Goal: Task Accomplishment & Management: Complete application form

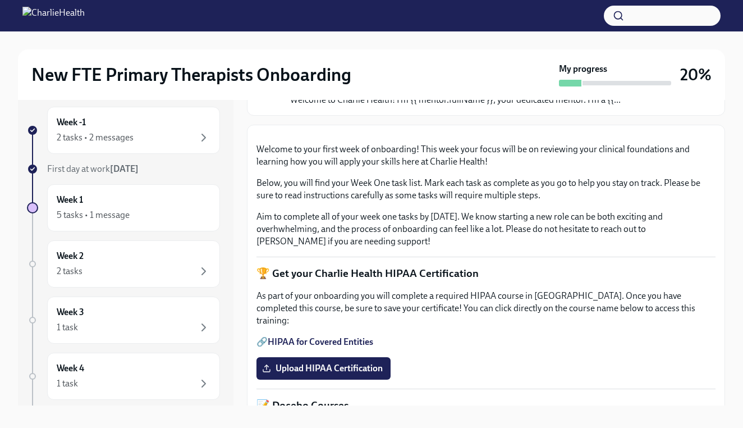
scroll to position [54, 0]
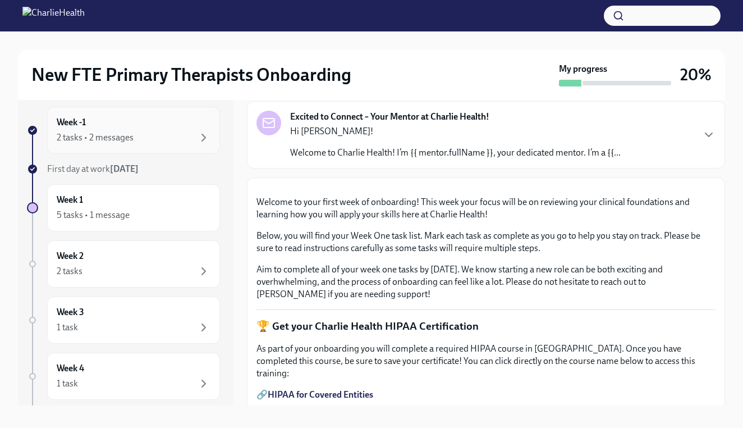
click at [172, 144] on div "Week -1 2 tasks • 2 messages" at bounding box center [133, 130] width 173 height 47
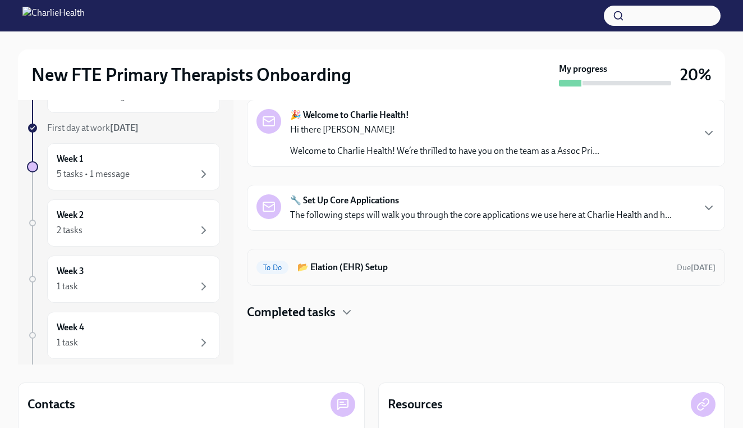
scroll to position [54, 0]
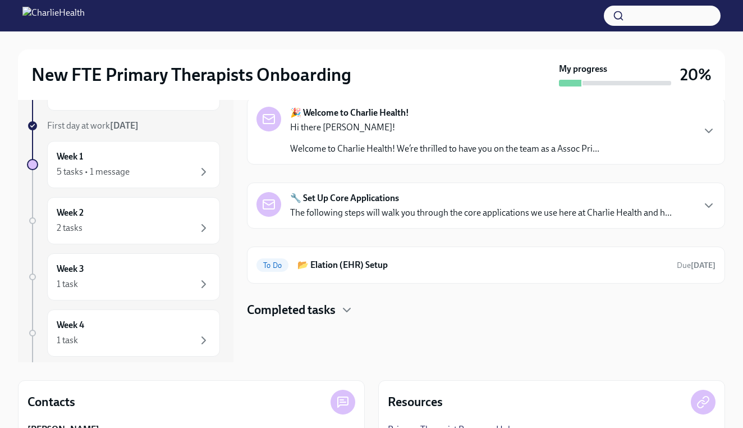
click at [312, 307] on h4 "Completed tasks" at bounding box center [291, 309] width 89 height 17
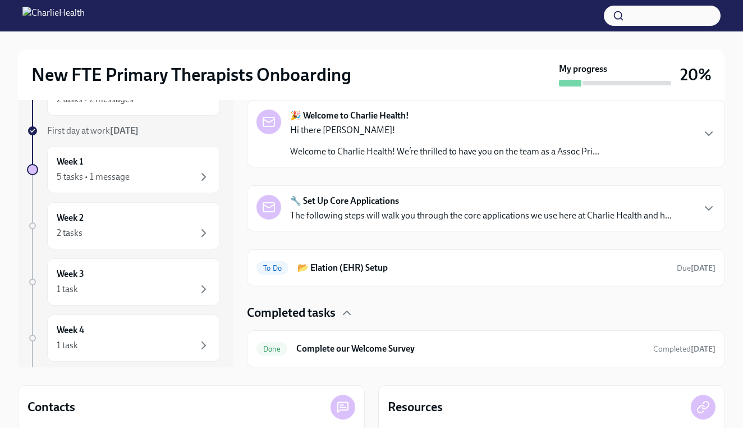
scroll to position [8, 0]
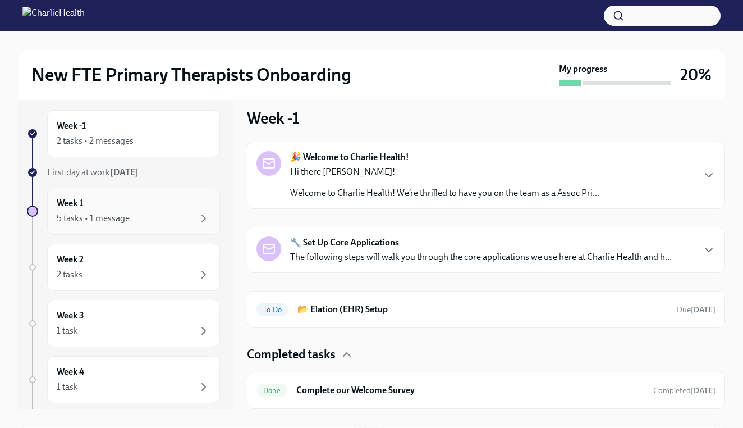
click at [140, 224] on div "5 tasks • 1 message" at bounding box center [134, 218] width 154 height 13
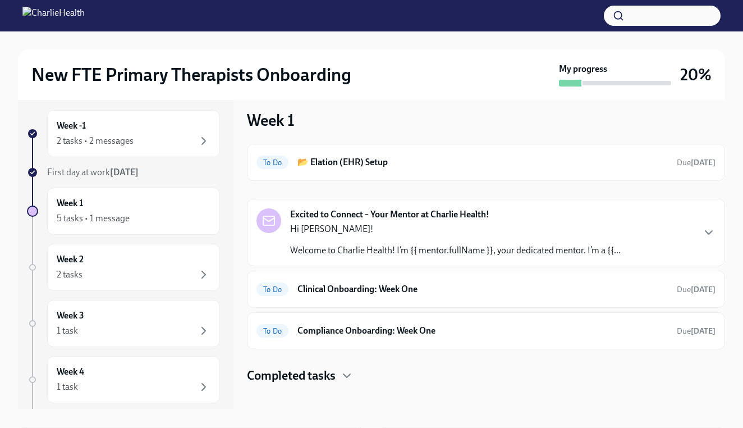
click at [127, 171] on strong "[DATE]" at bounding box center [124, 172] width 29 height 11
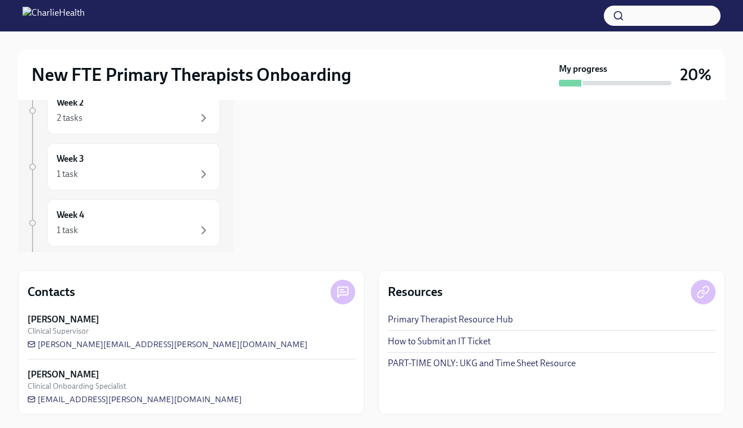
scroll to position [164, 0]
click at [111, 398] on span "[EMAIL_ADDRESS][PERSON_NAME][DOMAIN_NAME]" at bounding box center [134, 398] width 214 height 11
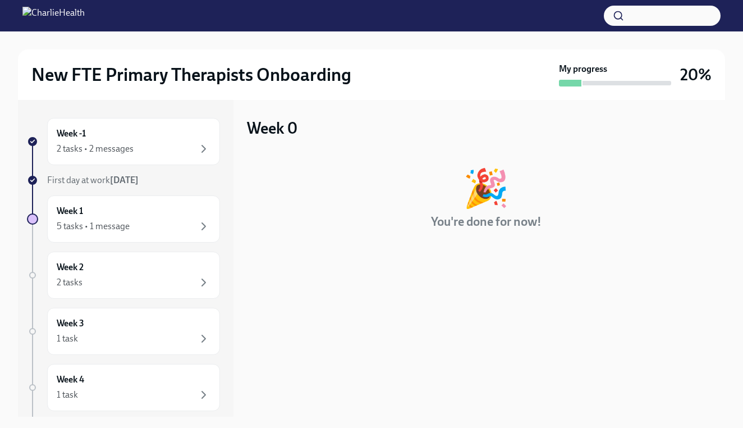
scroll to position [0, 0]
click at [125, 213] on div "Week 1 5 tasks • 1 message" at bounding box center [134, 219] width 154 height 28
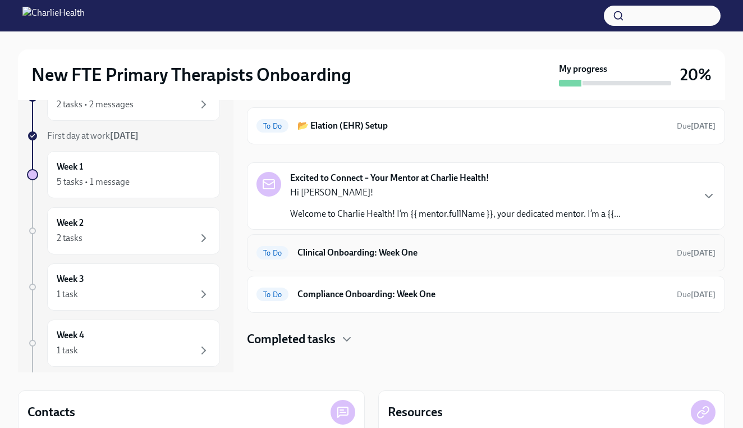
scroll to position [53, 0]
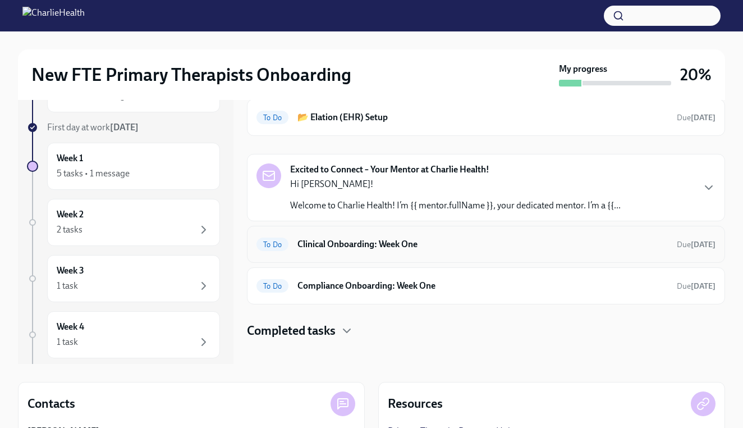
click at [327, 249] on h6 "Clinical Onboarding: Week One" at bounding box center [482, 244] width 370 height 12
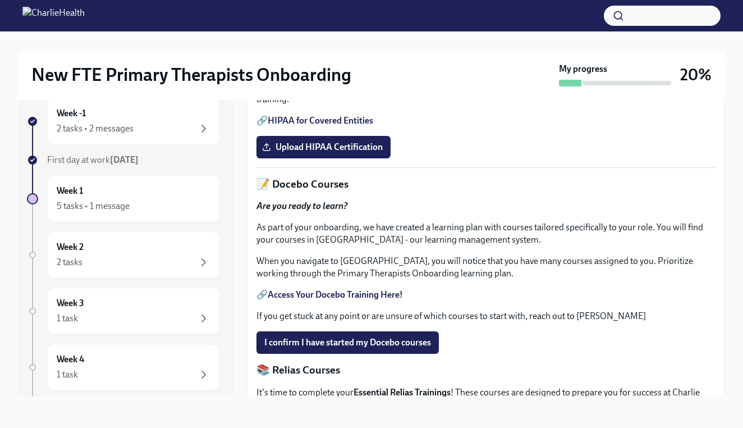
scroll to position [320, 0]
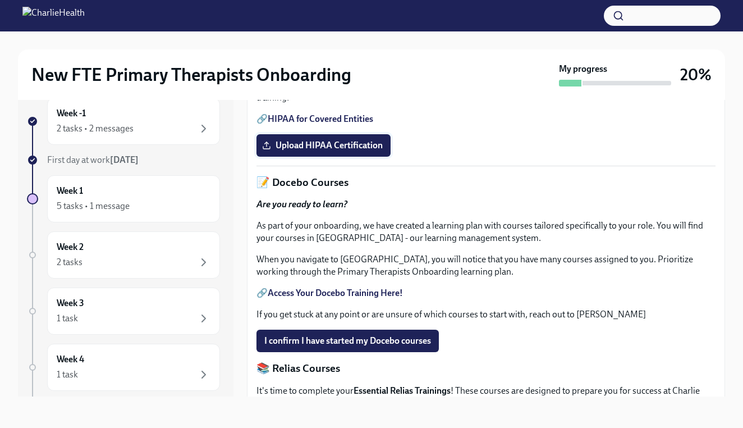
click at [329, 151] on span "Upload HIPAA Certification" at bounding box center [323, 145] width 118 height 11
click at [0, 0] on input "Upload HIPAA Certification" at bounding box center [0, 0] width 0 height 0
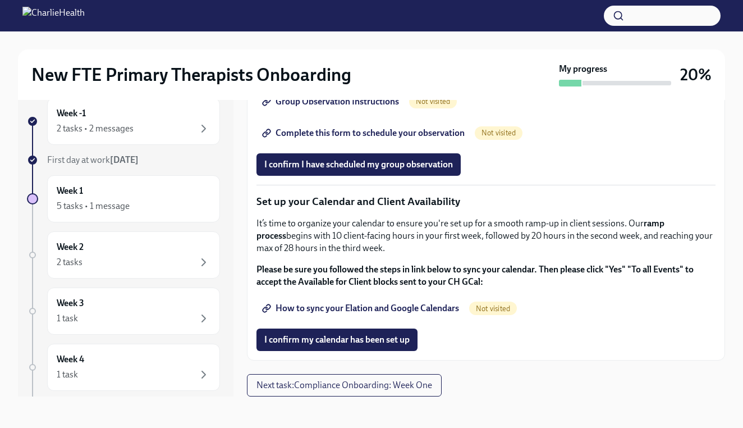
scroll to position [1644, 0]
